Goal: Information Seeking & Learning: Check status

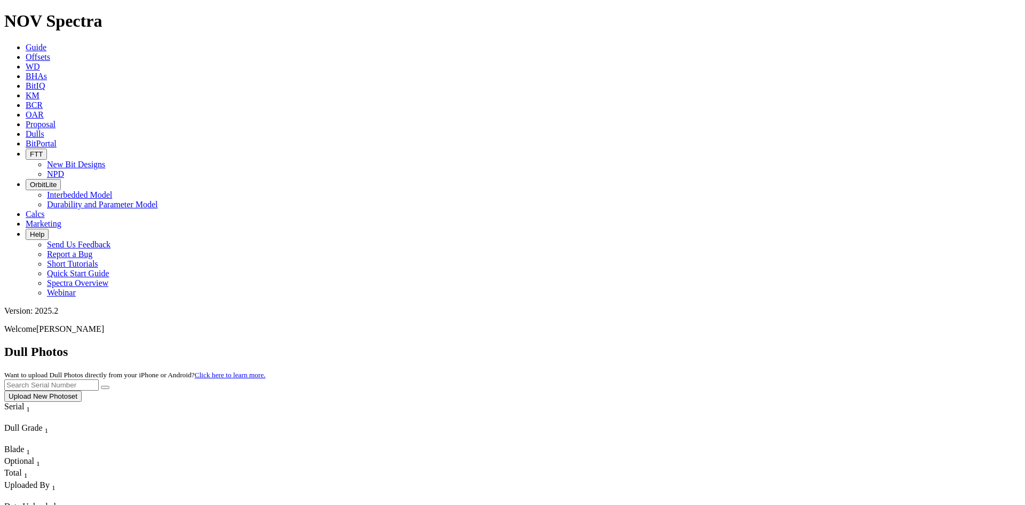
click at [30, 150] on icon "button" at bounding box center [30, 154] width 0 height 8
click at [657, 344] on div "Dull Photos Want to upload Dull Photos directly from your iPhone or Android? Cl…" at bounding box center [512, 372] width 1017 height 57
click at [99, 379] on input "text" at bounding box center [51, 384] width 95 height 11
paste input "A316676"
click at [109, 386] on button "submit" at bounding box center [105, 387] width 9 height 3
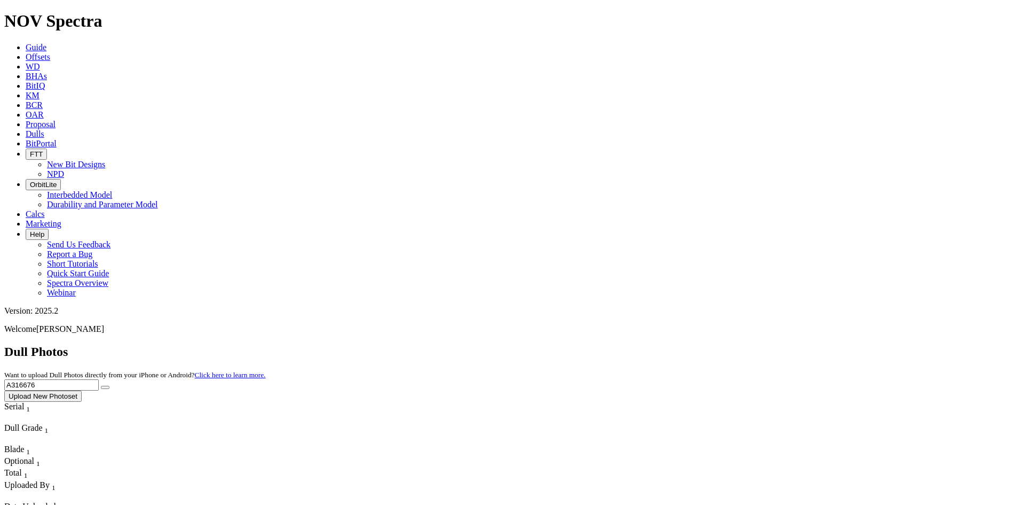
click at [99, 379] on input "A316676" at bounding box center [51, 384] width 95 height 11
paste input "9741"
click at [109, 386] on button "submit" at bounding box center [105, 387] width 9 height 3
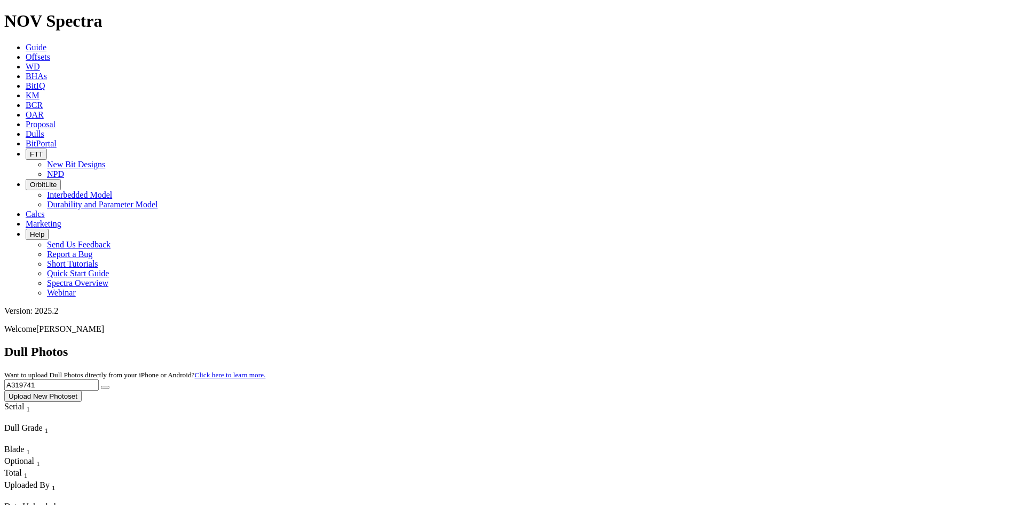
click at [99, 379] on input "A319741" at bounding box center [51, 384] width 95 height 11
paste input "5574"
click at [109, 386] on button "submit" at bounding box center [105, 387] width 9 height 3
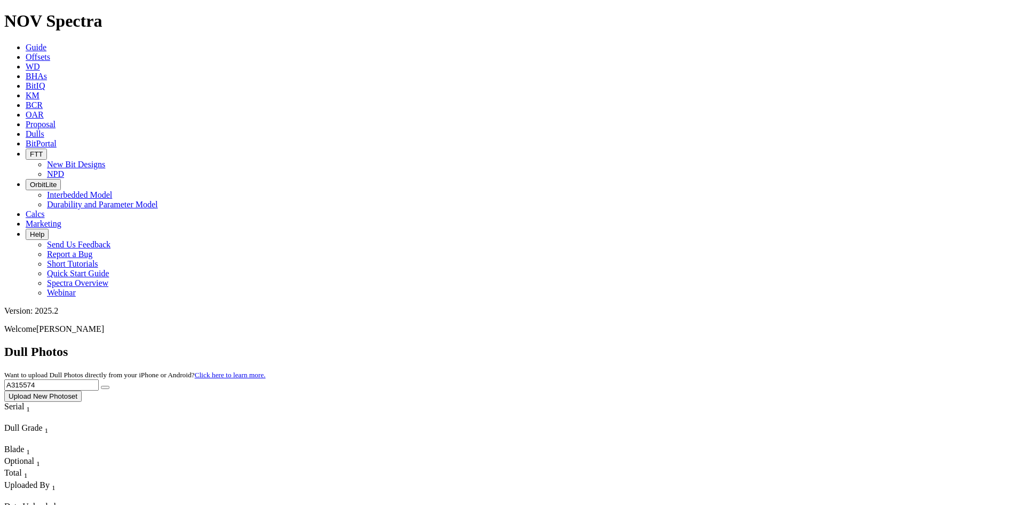
click at [99, 379] on input "A315574" at bounding box center [51, 384] width 95 height 11
paste input "A316478"
click at [99, 379] on input "A31557A3164784" at bounding box center [51, 384] width 95 height 11
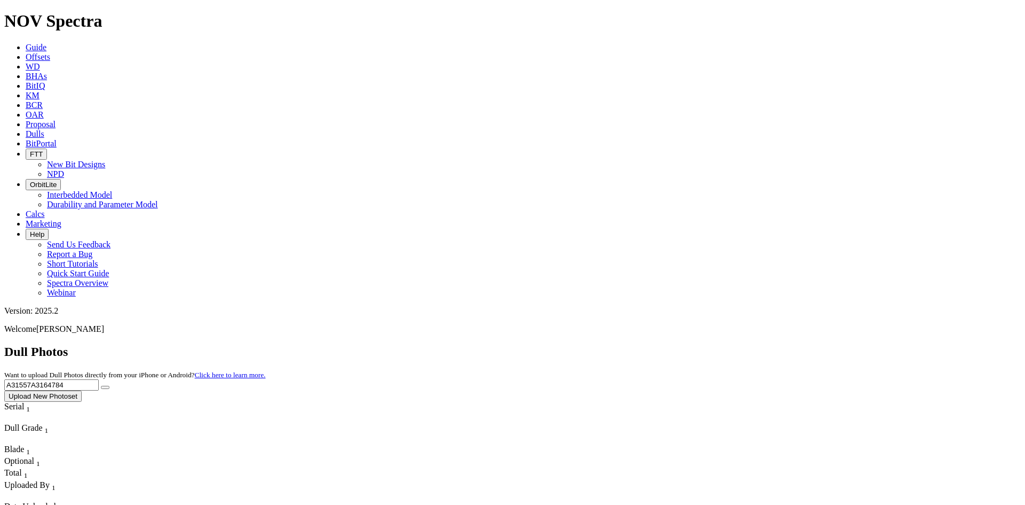
paste input "6478"
click at [109, 386] on button "submit" at bounding box center [105, 387] width 9 height 3
click at [99, 379] on input "A316478" at bounding box center [51, 384] width 95 height 11
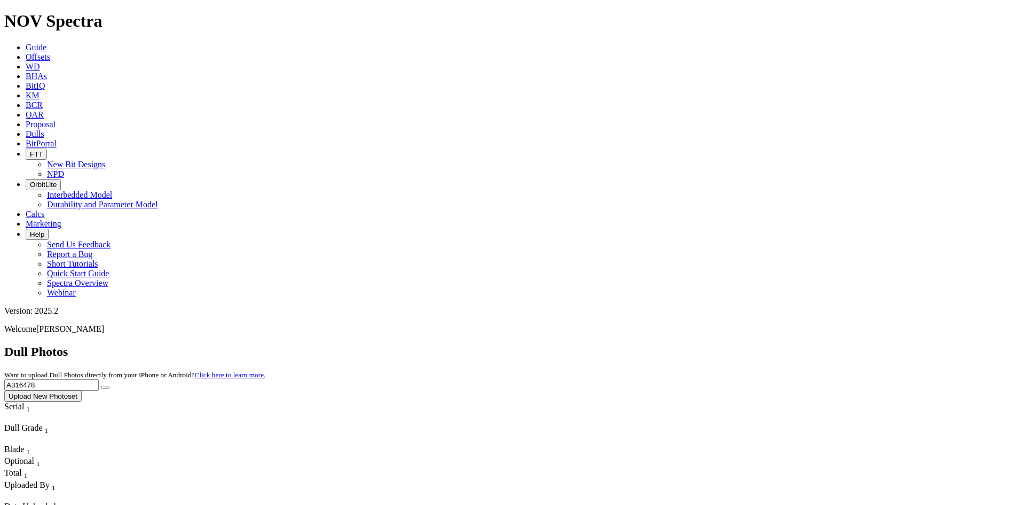
paste input "8667"
click at [109, 386] on button "submit" at bounding box center [105, 387] width 9 height 3
click at [99, 379] on input "A318667" at bounding box center [51, 384] width 95 height 11
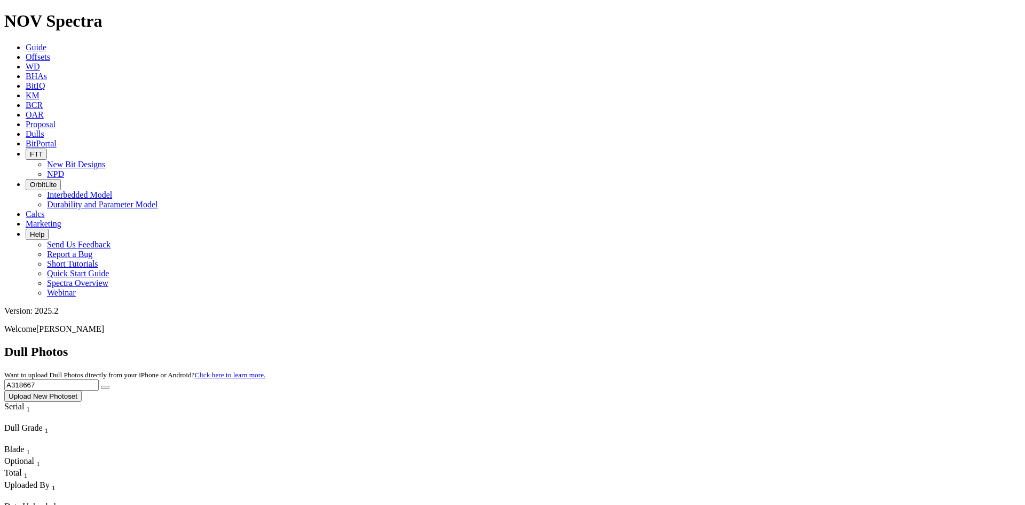
paste input "826"
click at [105, 387] on icon "submit" at bounding box center [105, 387] width 0 height 0
click at [99, 379] on input "A318826" at bounding box center [51, 384] width 95 height 11
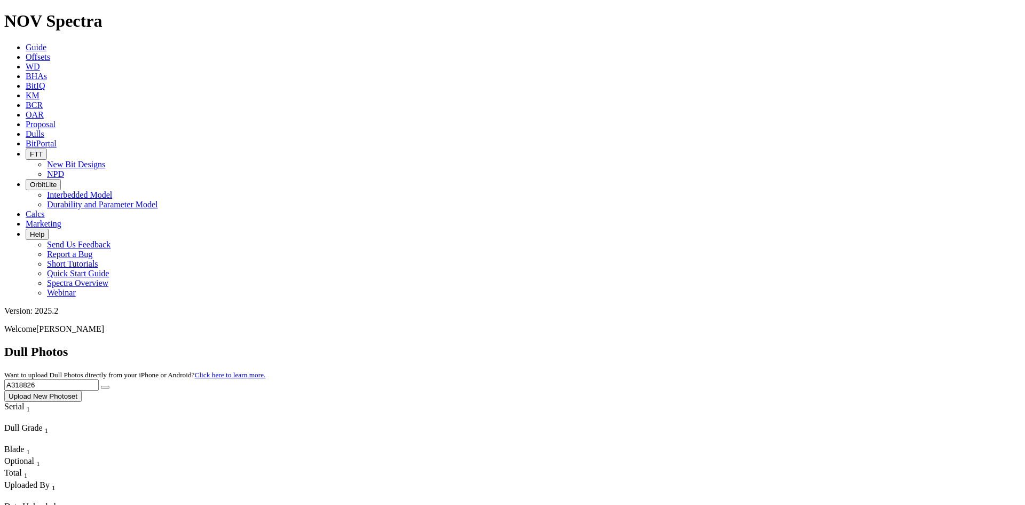
paste input "20201"
click at [109, 386] on button "submit" at bounding box center [105, 387] width 9 height 3
click at [99, 379] on input "A320201" at bounding box center [51, 384] width 95 height 11
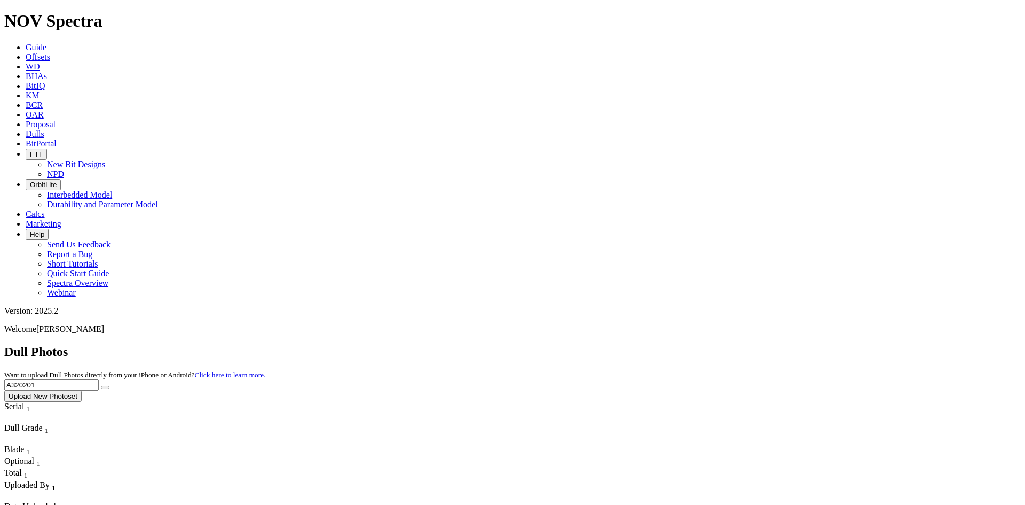
paste input "642"
type input "A320642"
click at [105, 387] on icon "submit" at bounding box center [105, 387] width 0 height 0
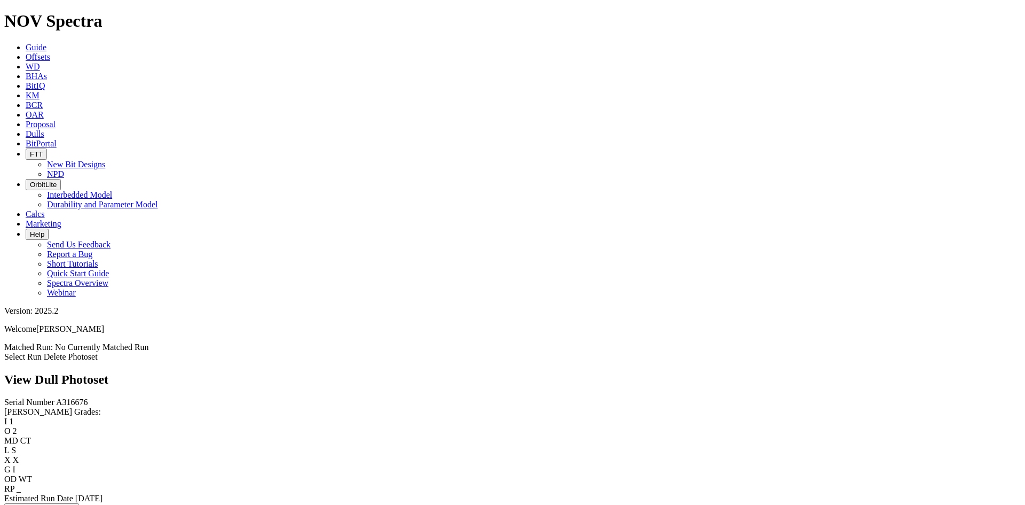
click at [42, 352] on link "Select Run" at bounding box center [22, 356] width 37 height 9
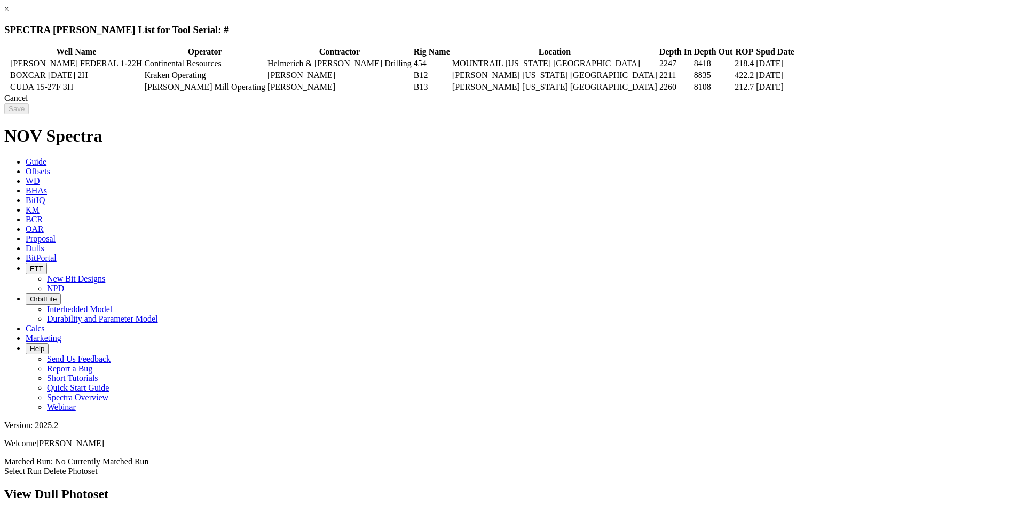
click at [9, 13] on link "×" at bounding box center [6, 8] width 5 height 9
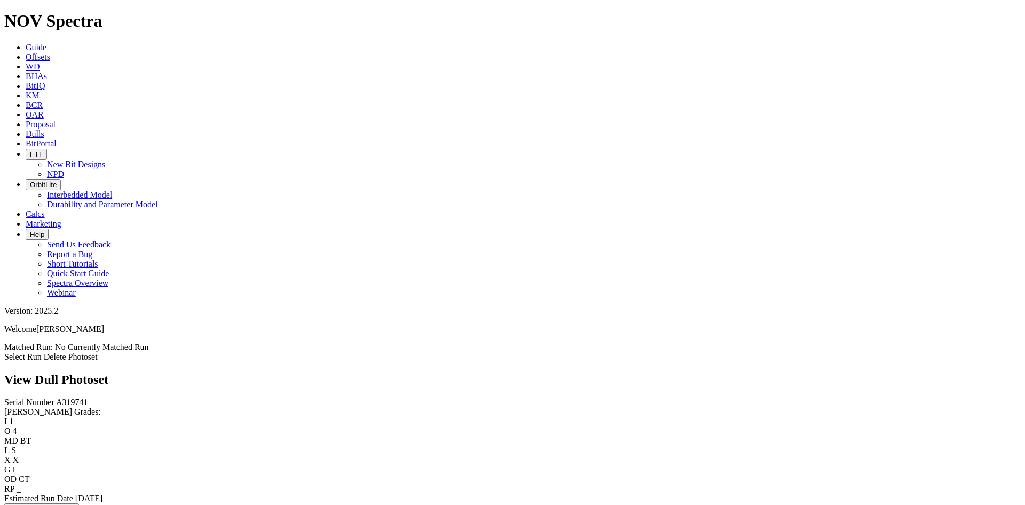
click at [42, 352] on link "Select Run" at bounding box center [22, 356] width 37 height 9
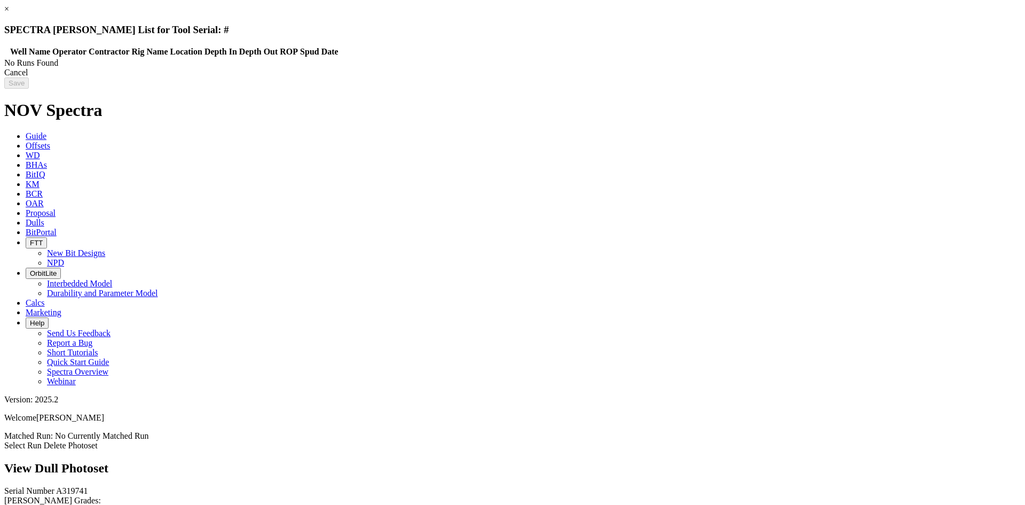
click at [817, 77] on div "Cancel" at bounding box center [512, 73] width 1017 height 10
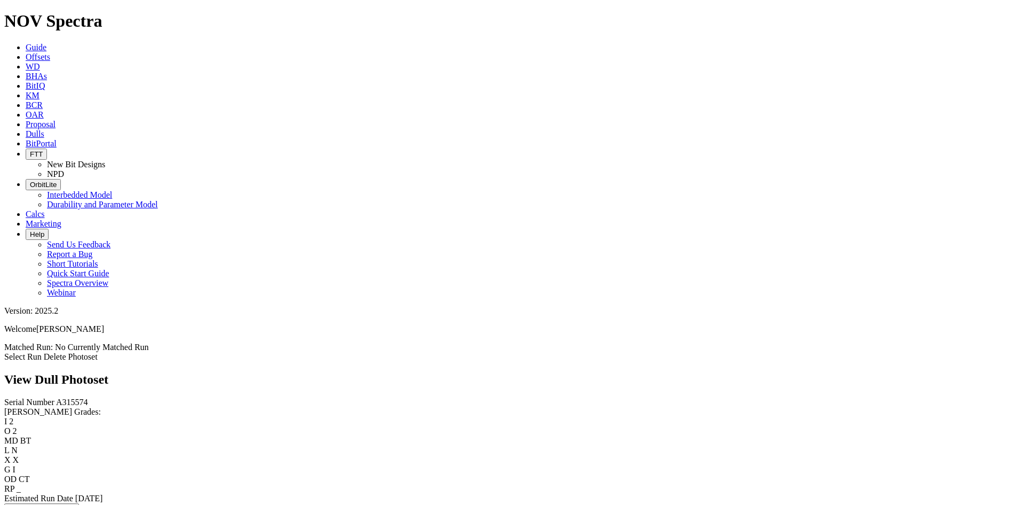
click at [42, 352] on link "Select Run" at bounding box center [22, 356] width 37 height 9
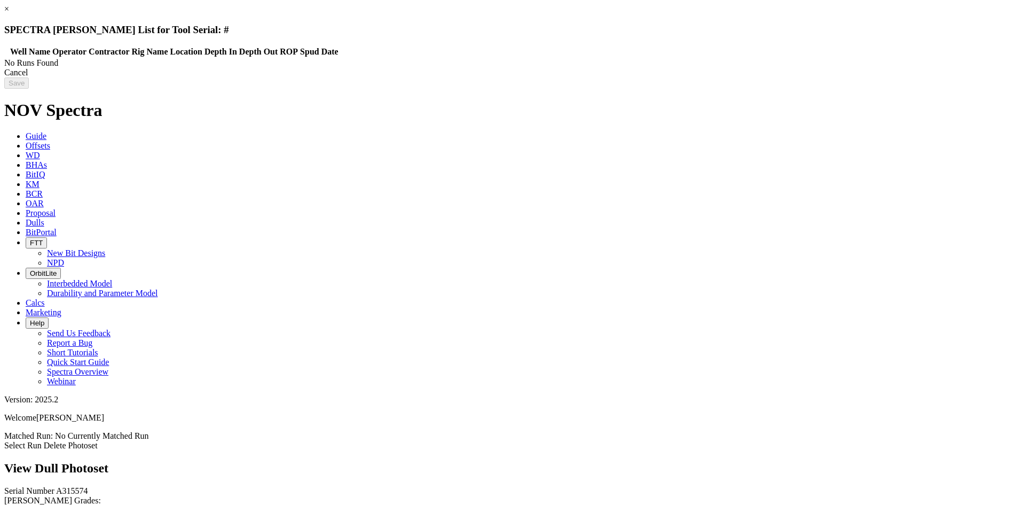
click at [800, 77] on div "Cancel" at bounding box center [512, 73] width 1017 height 10
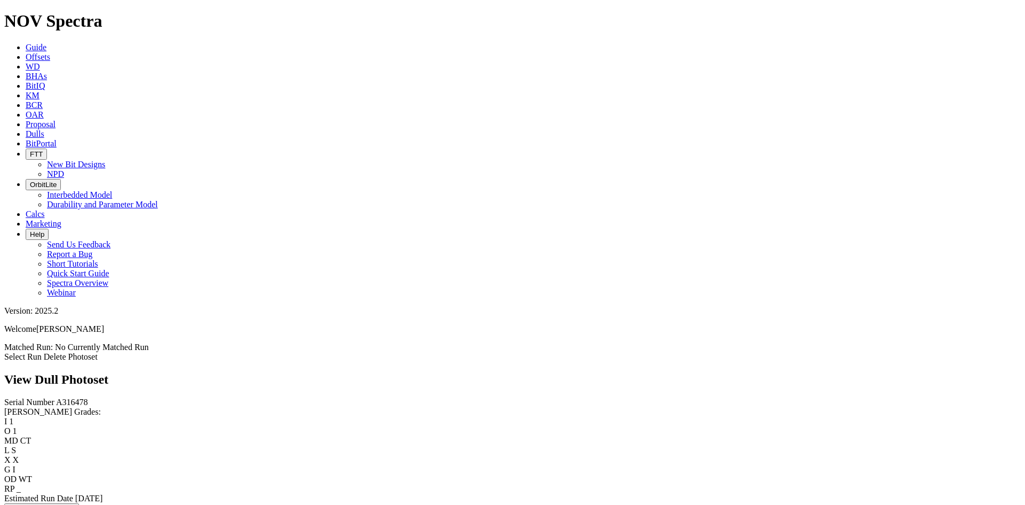
click at [4, 352] on icon at bounding box center [4, 356] width 0 height 9
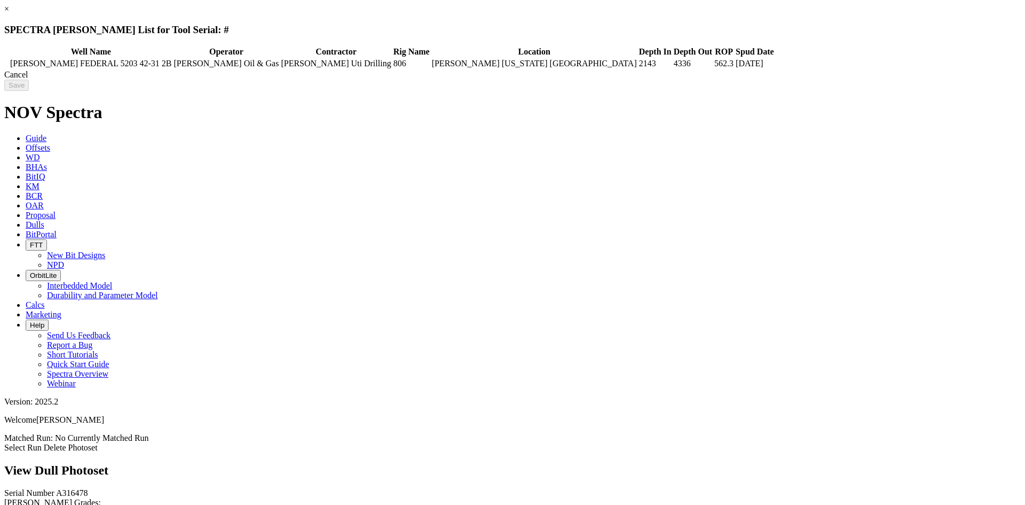
click at [805, 80] on div "Cancel" at bounding box center [512, 75] width 1017 height 10
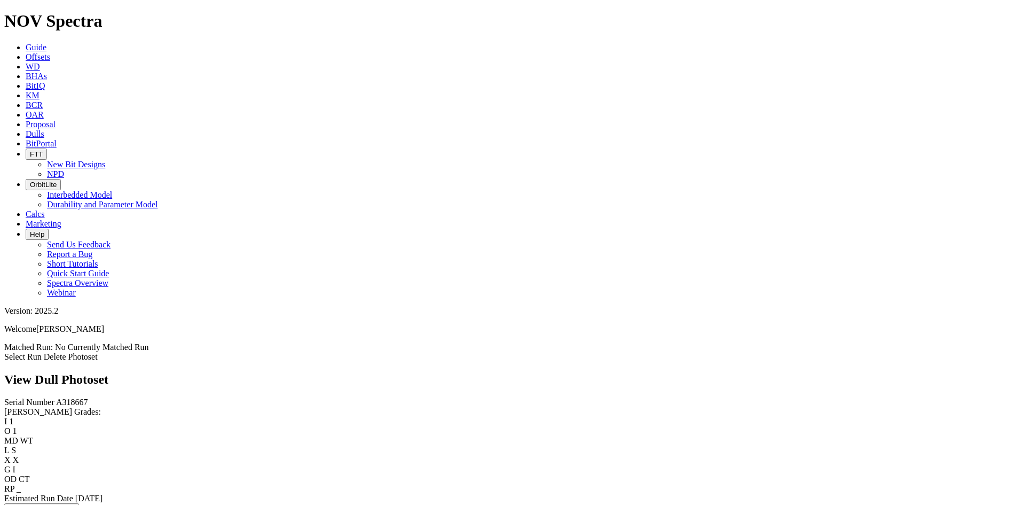
click at [42, 352] on link "Select Run" at bounding box center [22, 356] width 37 height 9
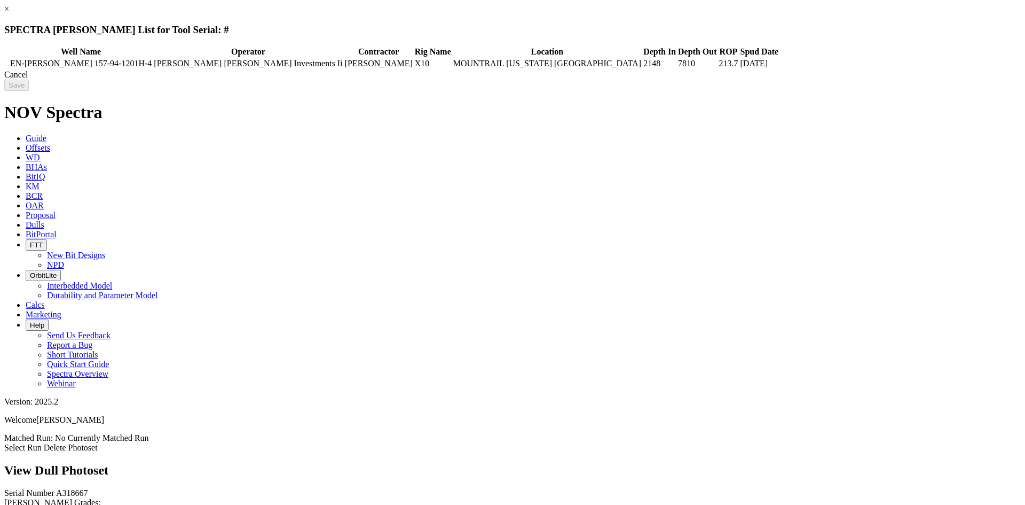
click at [809, 80] on div "Cancel" at bounding box center [512, 75] width 1017 height 10
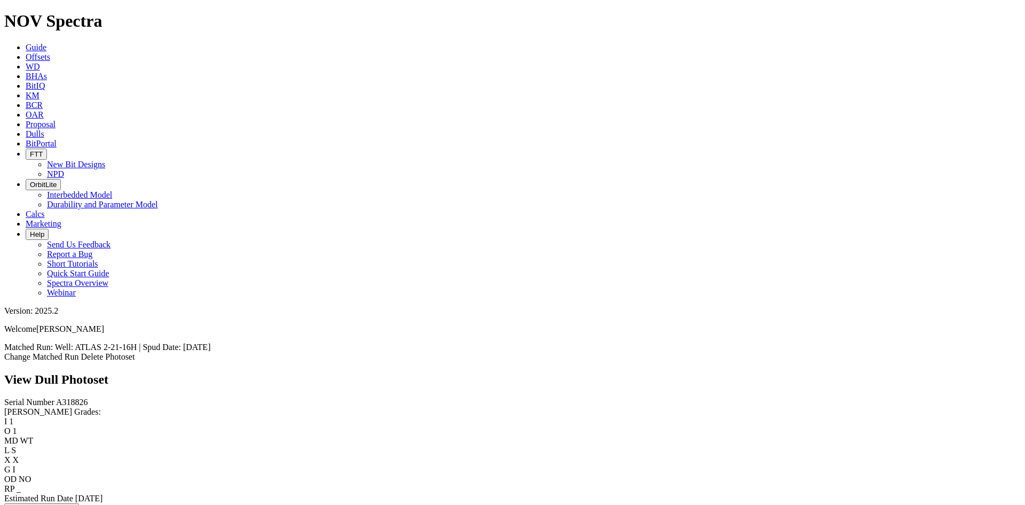
click at [79, 352] on link "Change Matched Run" at bounding box center [41, 356] width 75 height 9
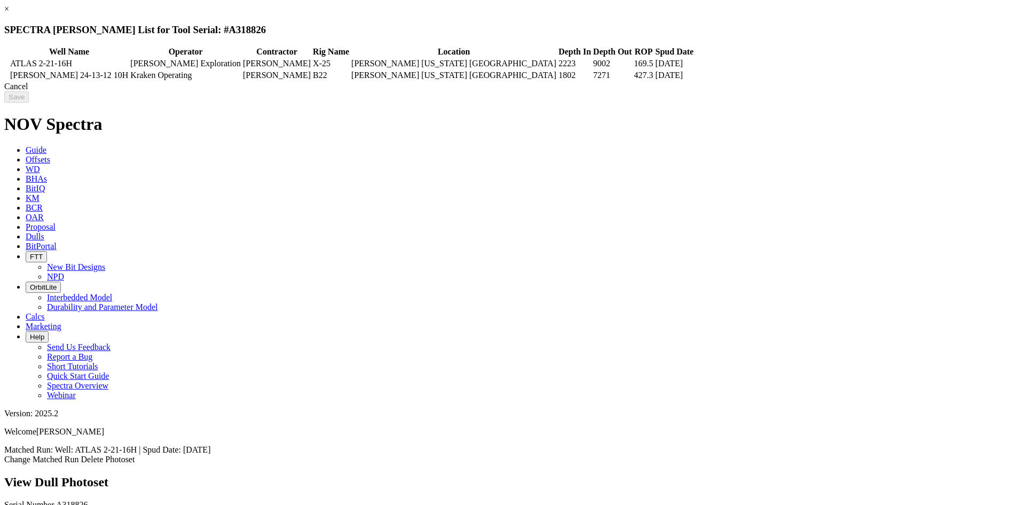
click at [809, 91] on div "Cancel" at bounding box center [512, 87] width 1017 height 10
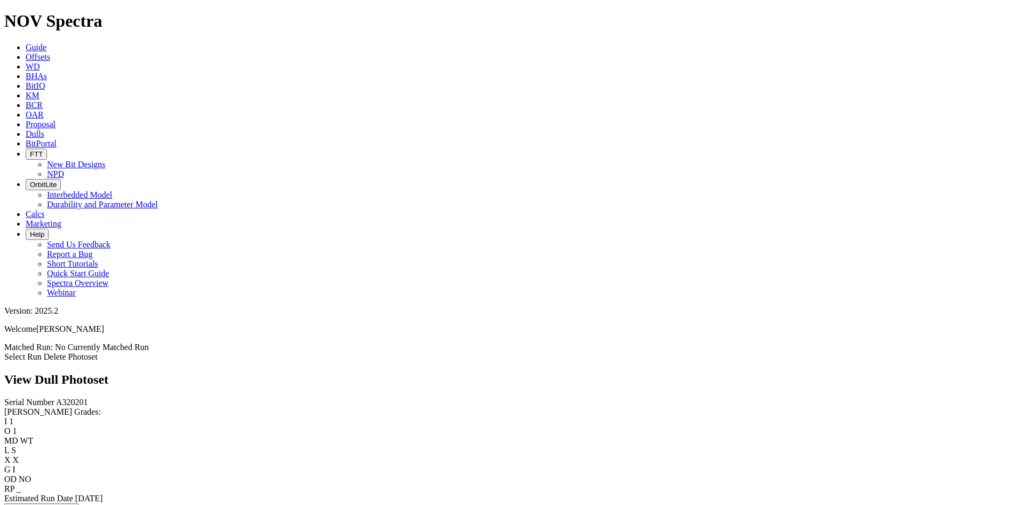
click at [42, 352] on link "Select Run" at bounding box center [22, 356] width 37 height 9
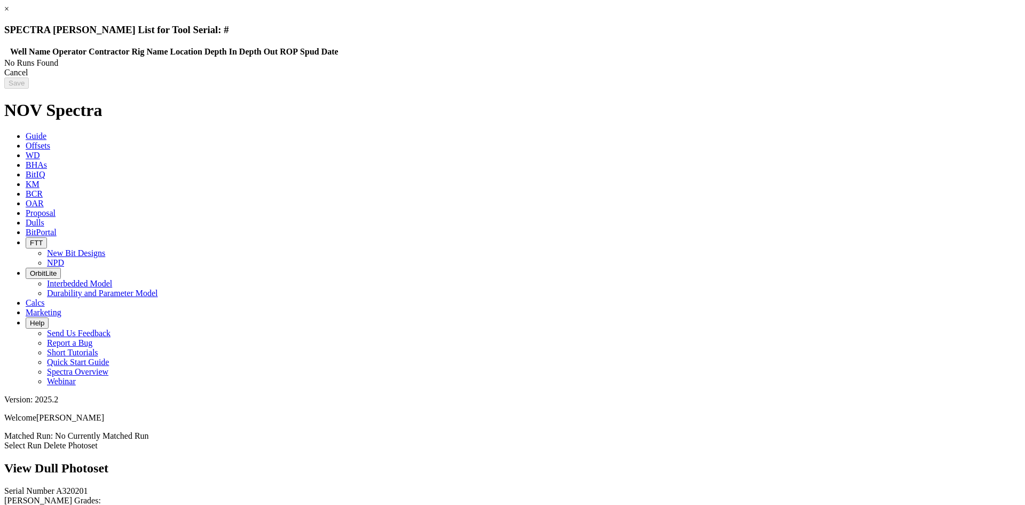
click at [799, 77] on div "Cancel" at bounding box center [512, 73] width 1017 height 10
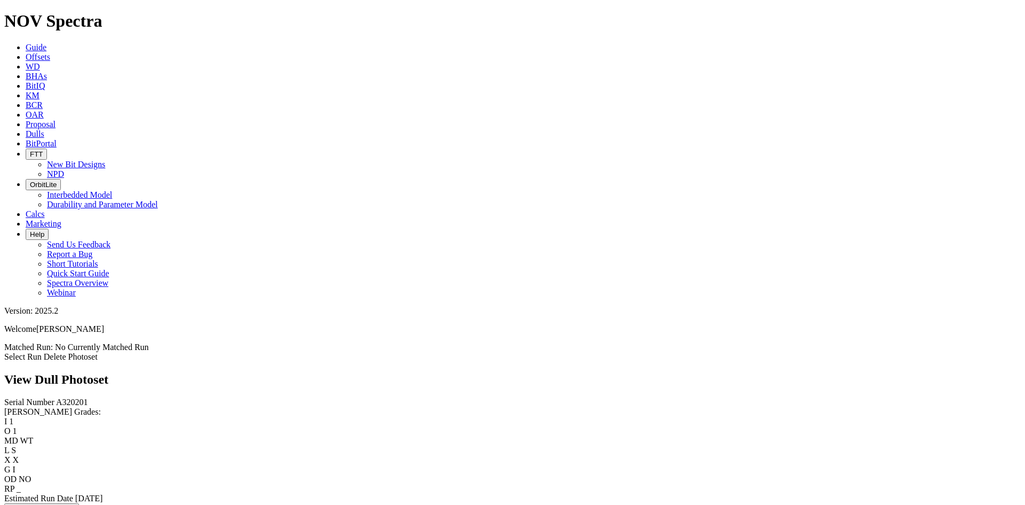
click at [42, 352] on link "Select Run" at bounding box center [22, 356] width 37 height 9
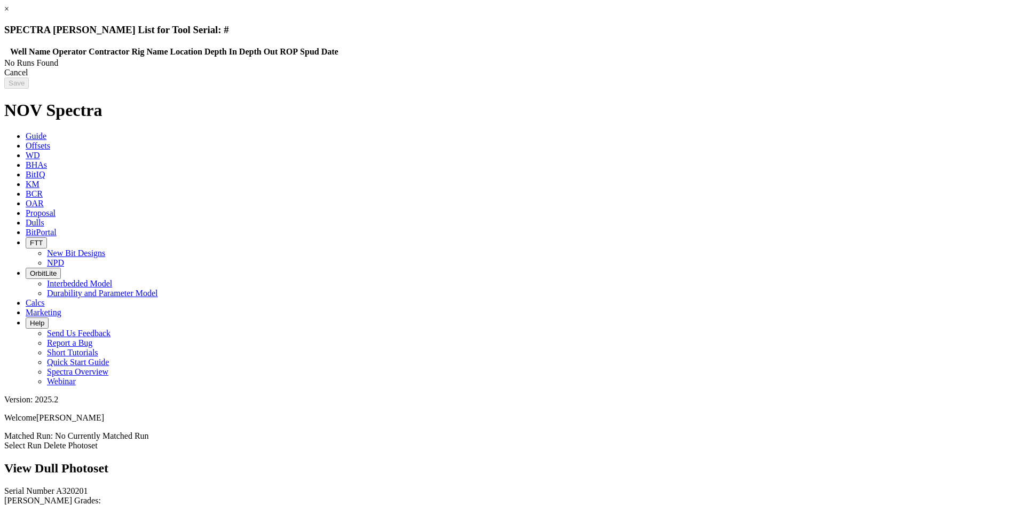
click at [9, 13] on link "×" at bounding box center [6, 8] width 5 height 9
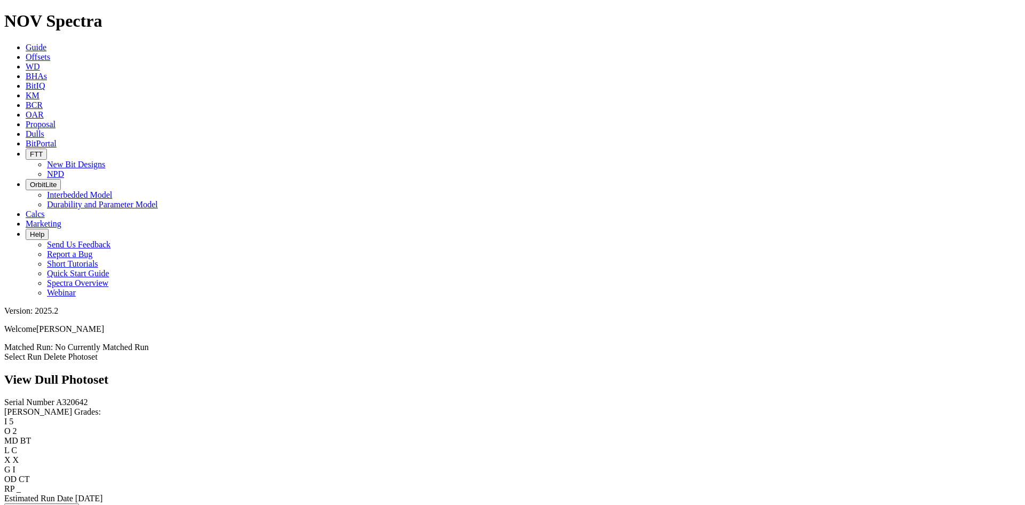
click at [42, 352] on link "Select Run" at bounding box center [22, 356] width 37 height 9
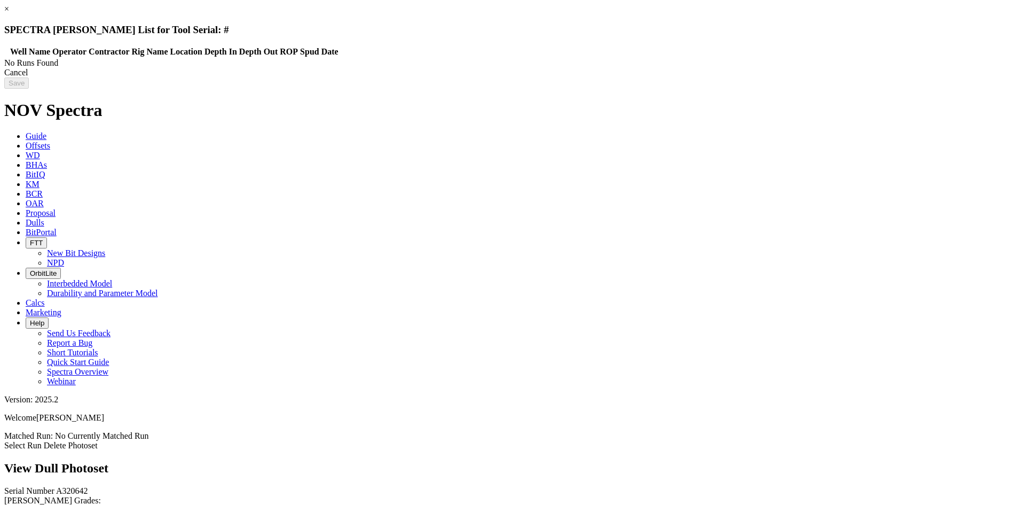
click at [814, 77] on div "Cancel" at bounding box center [512, 73] width 1017 height 10
